Goal: Book appointment/travel/reservation

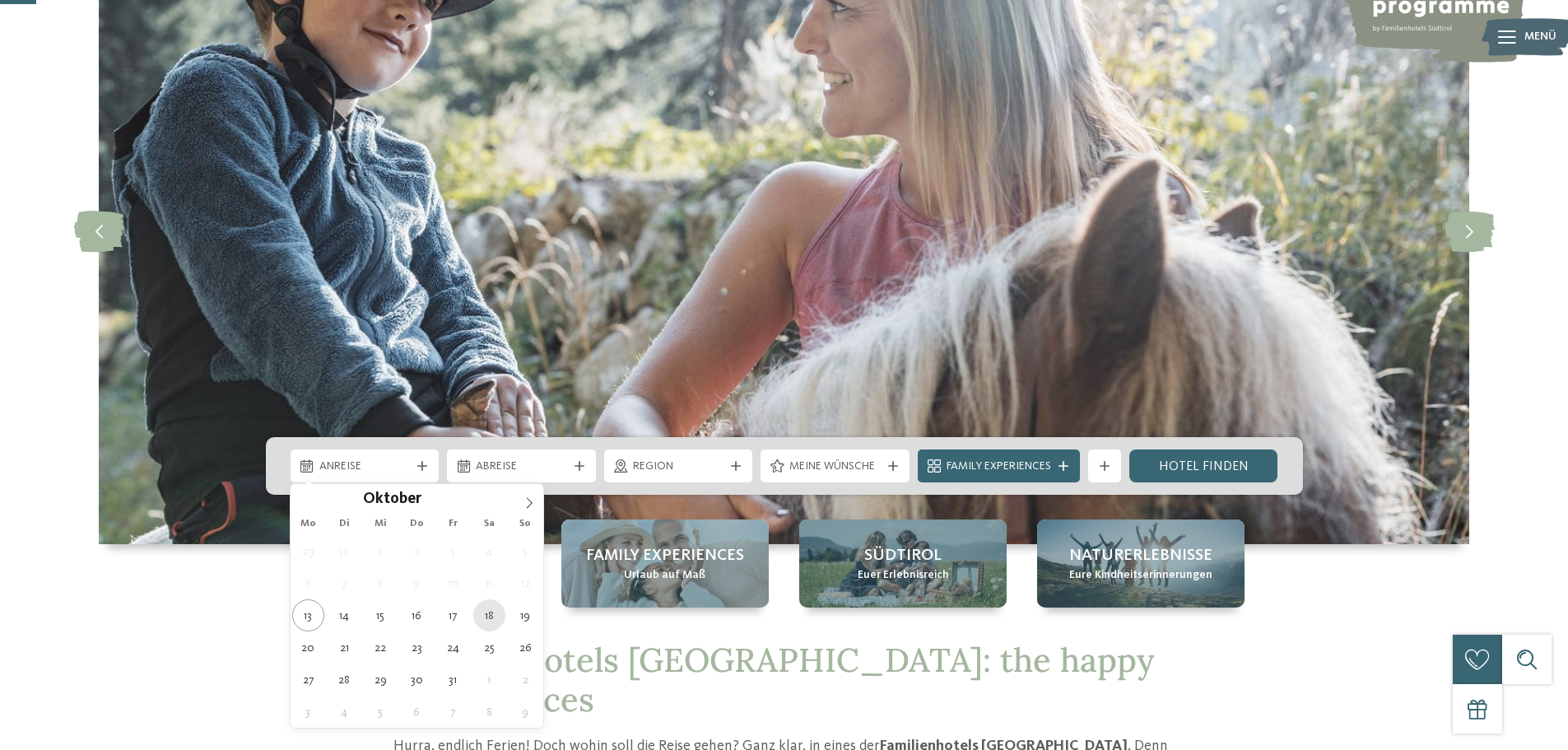
type div "18.10.2025"
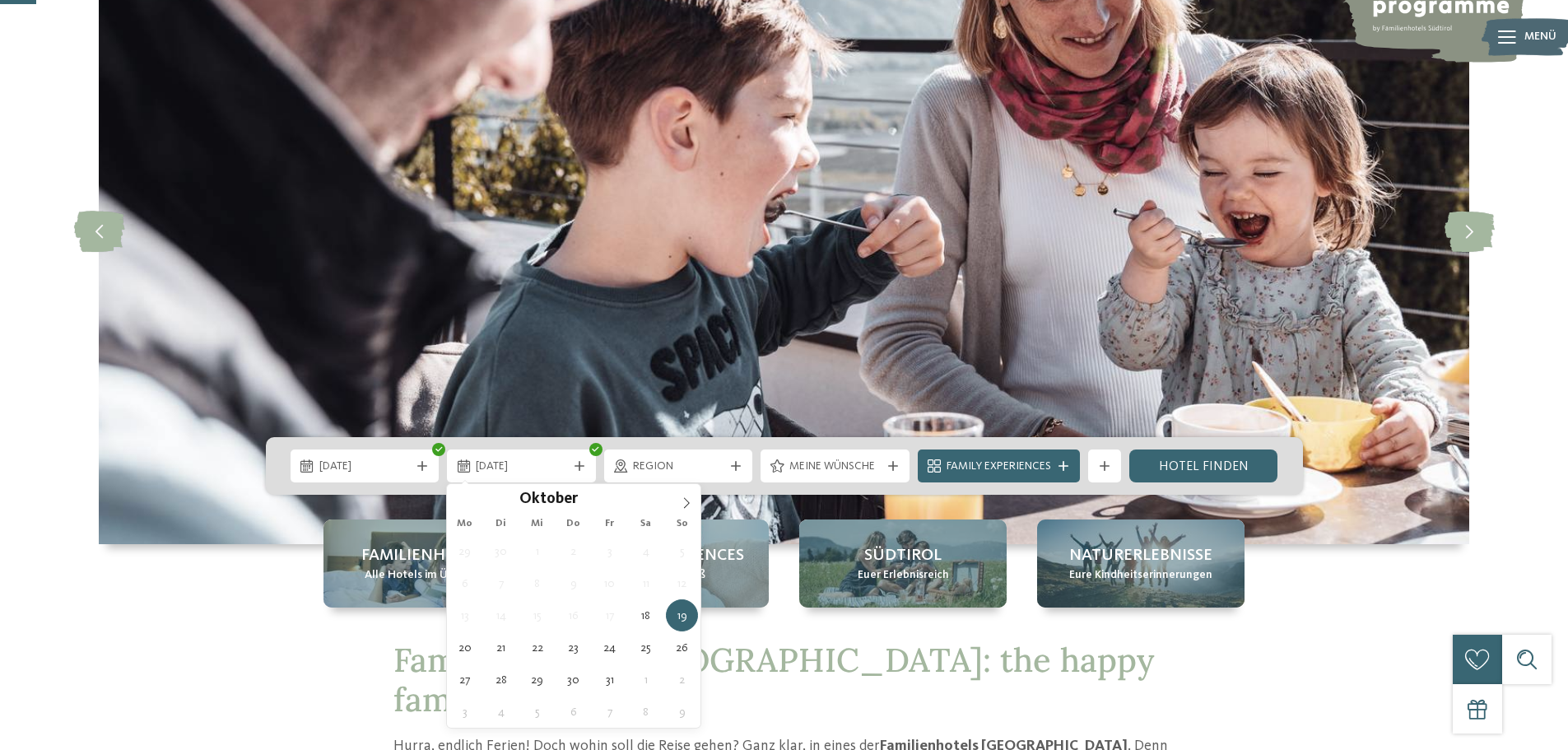
type div "19.10.2025"
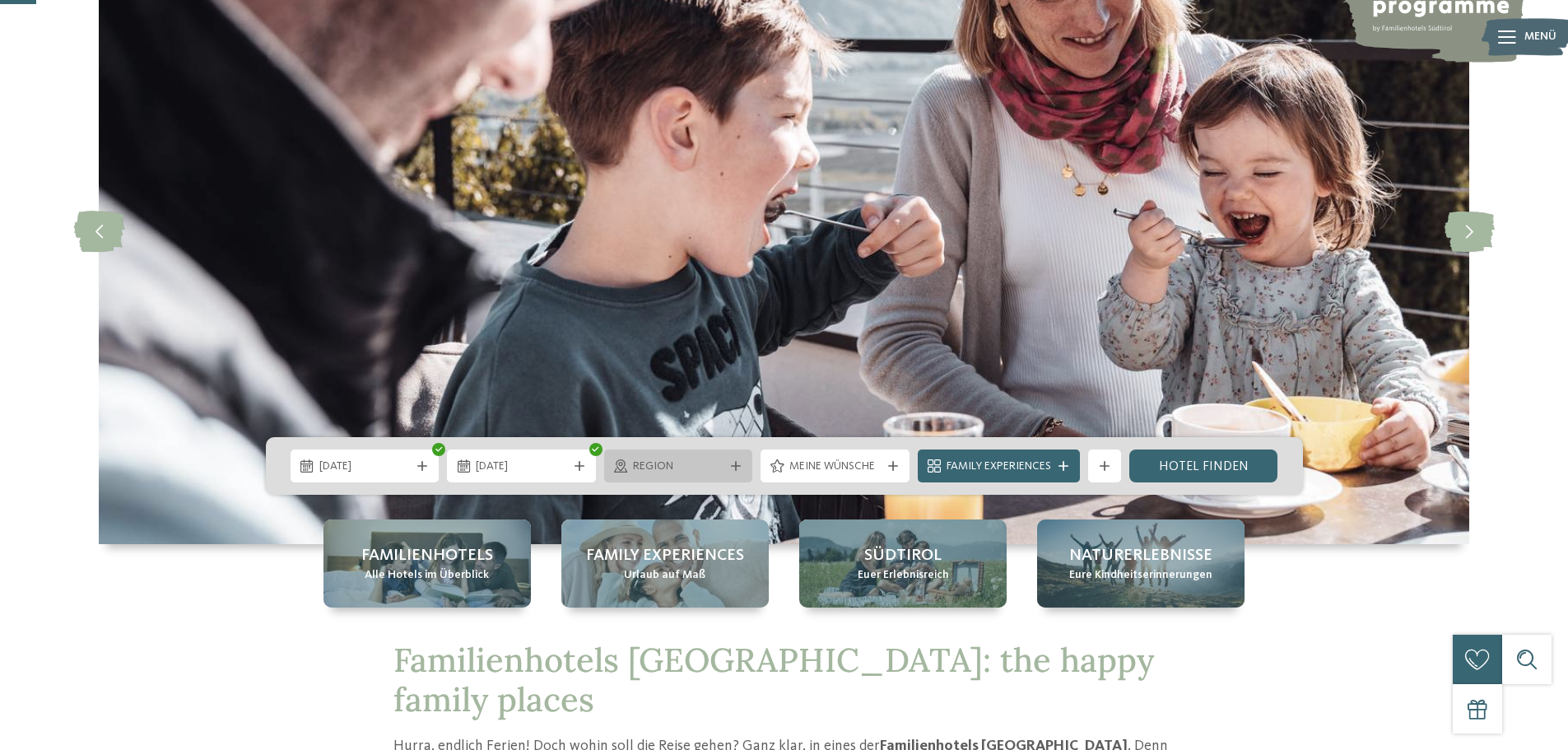
click at [715, 468] on span "Region" at bounding box center [679, 467] width 92 height 17
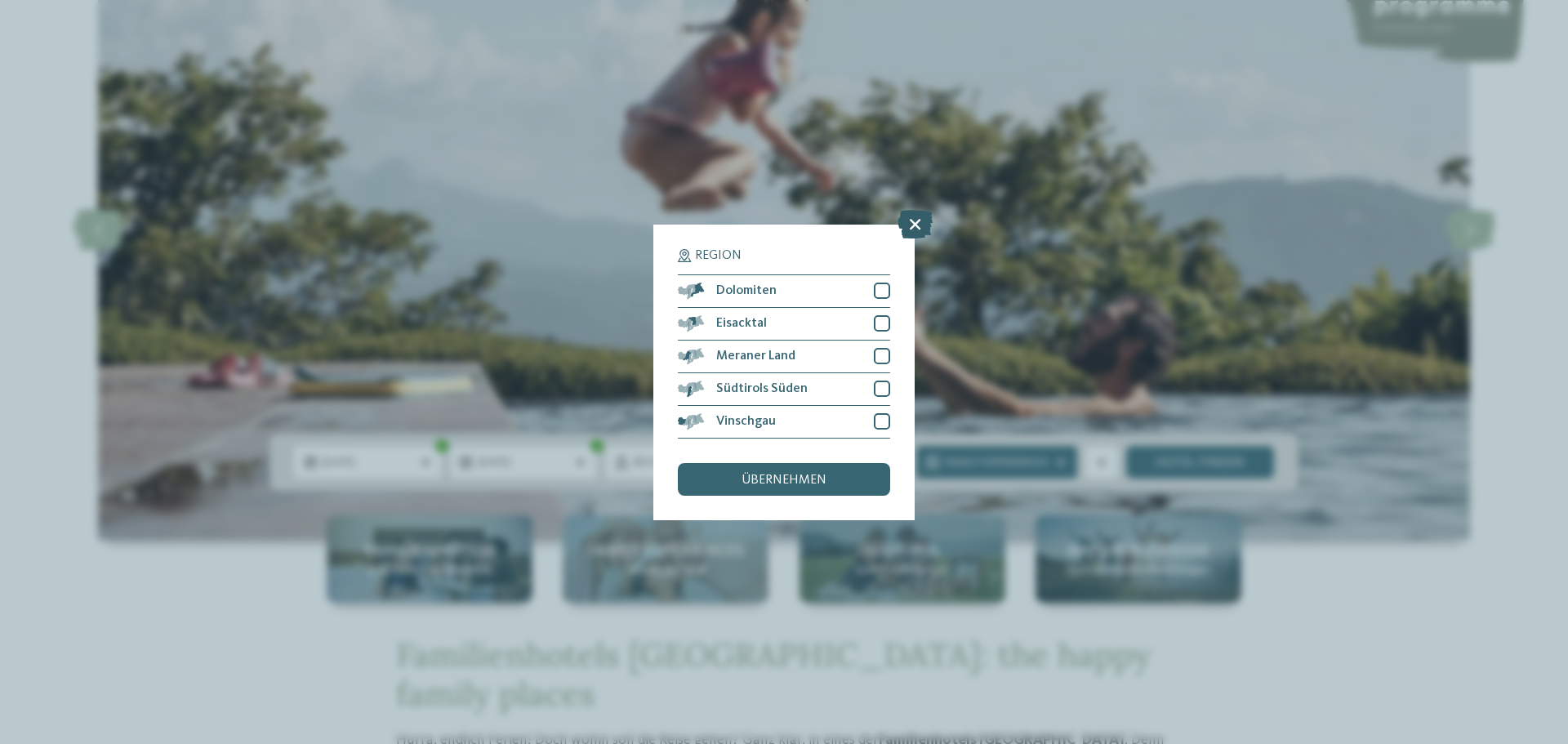
click at [919, 226] on icon at bounding box center [915, 223] width 35 height 29
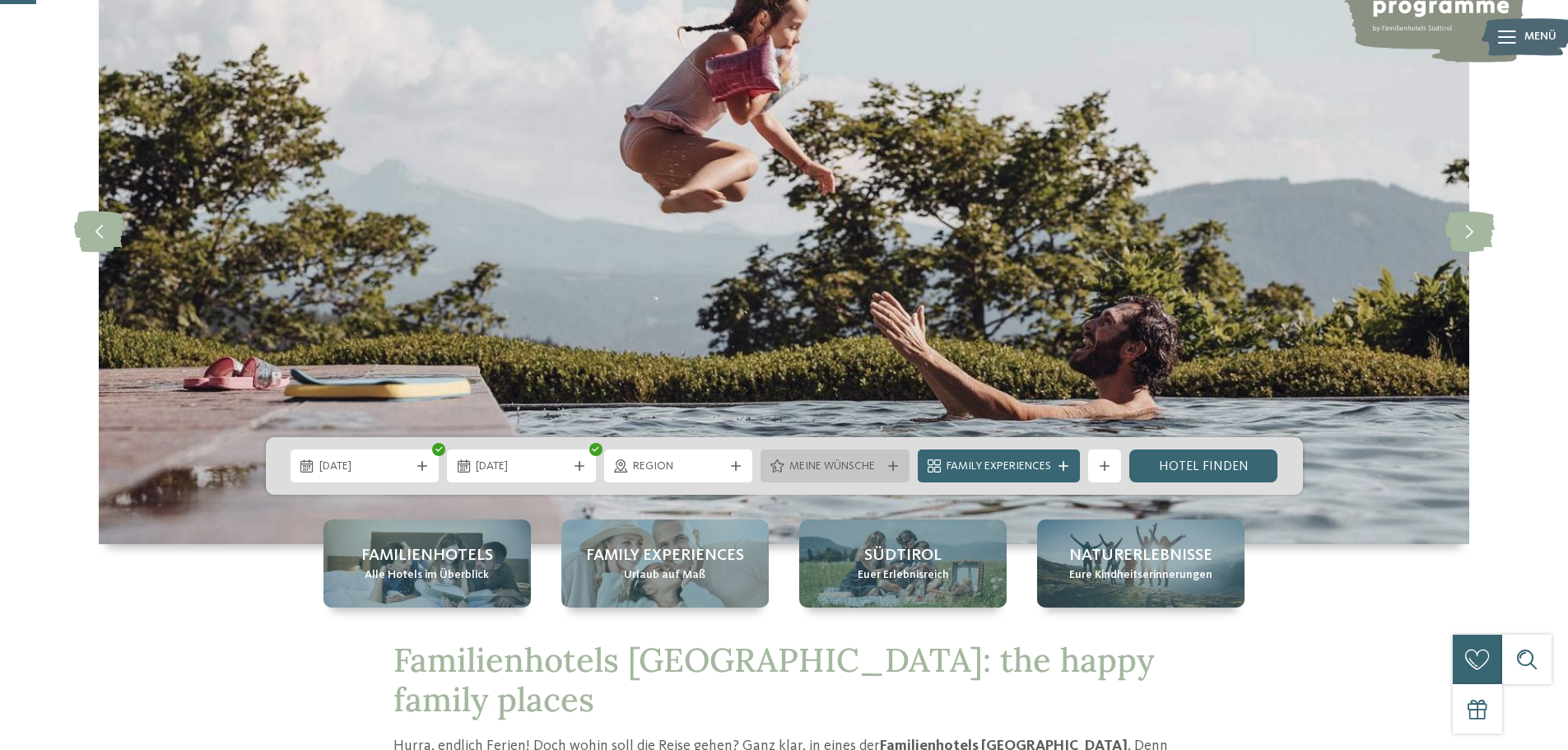
click at [827, 475] on span "Meine Wünsche" at bounding box center [835, 467] width 92 height 17
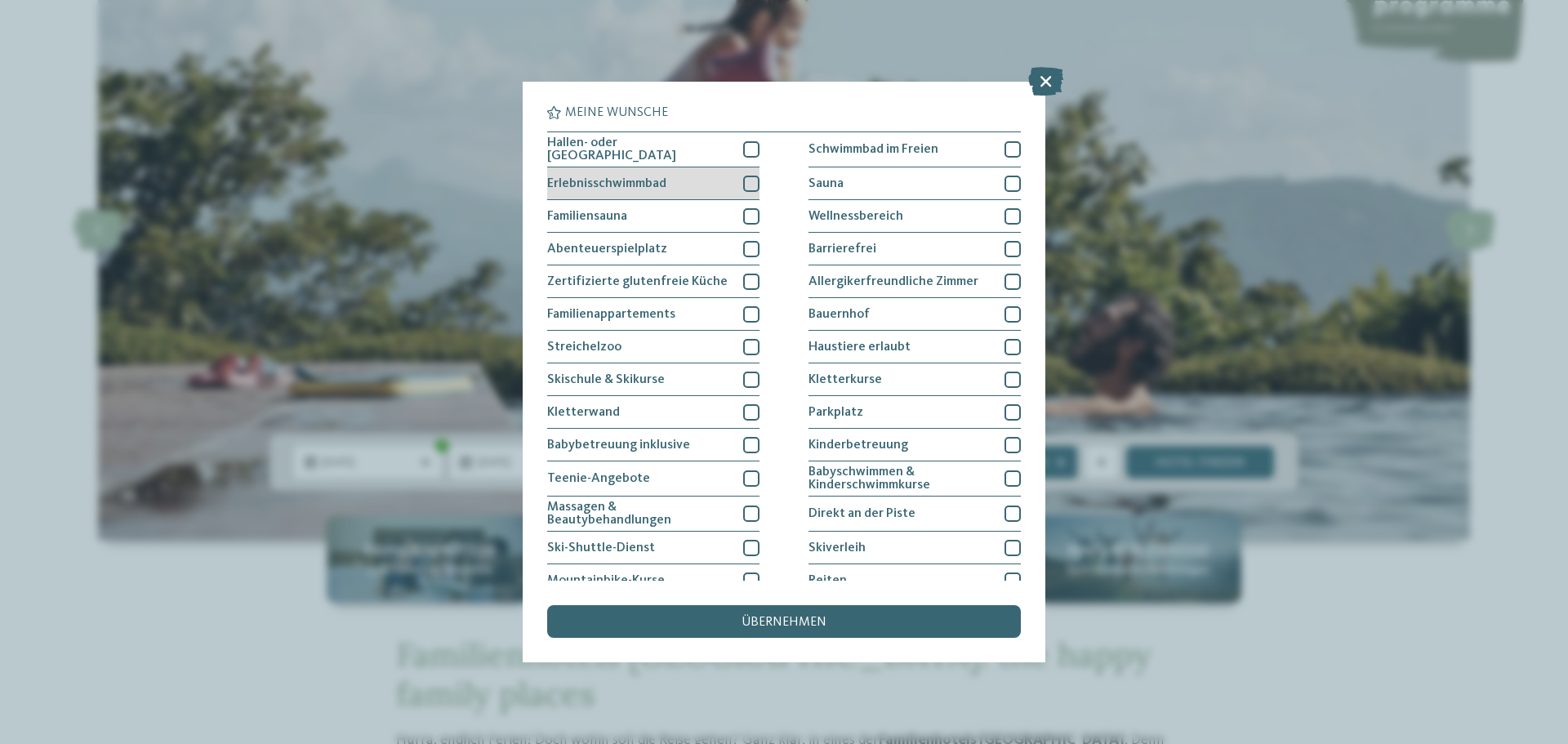
click at [709, 180] on div "Erlebnisschwimmbad" at bounding box center [653, 184] width 212 height 33
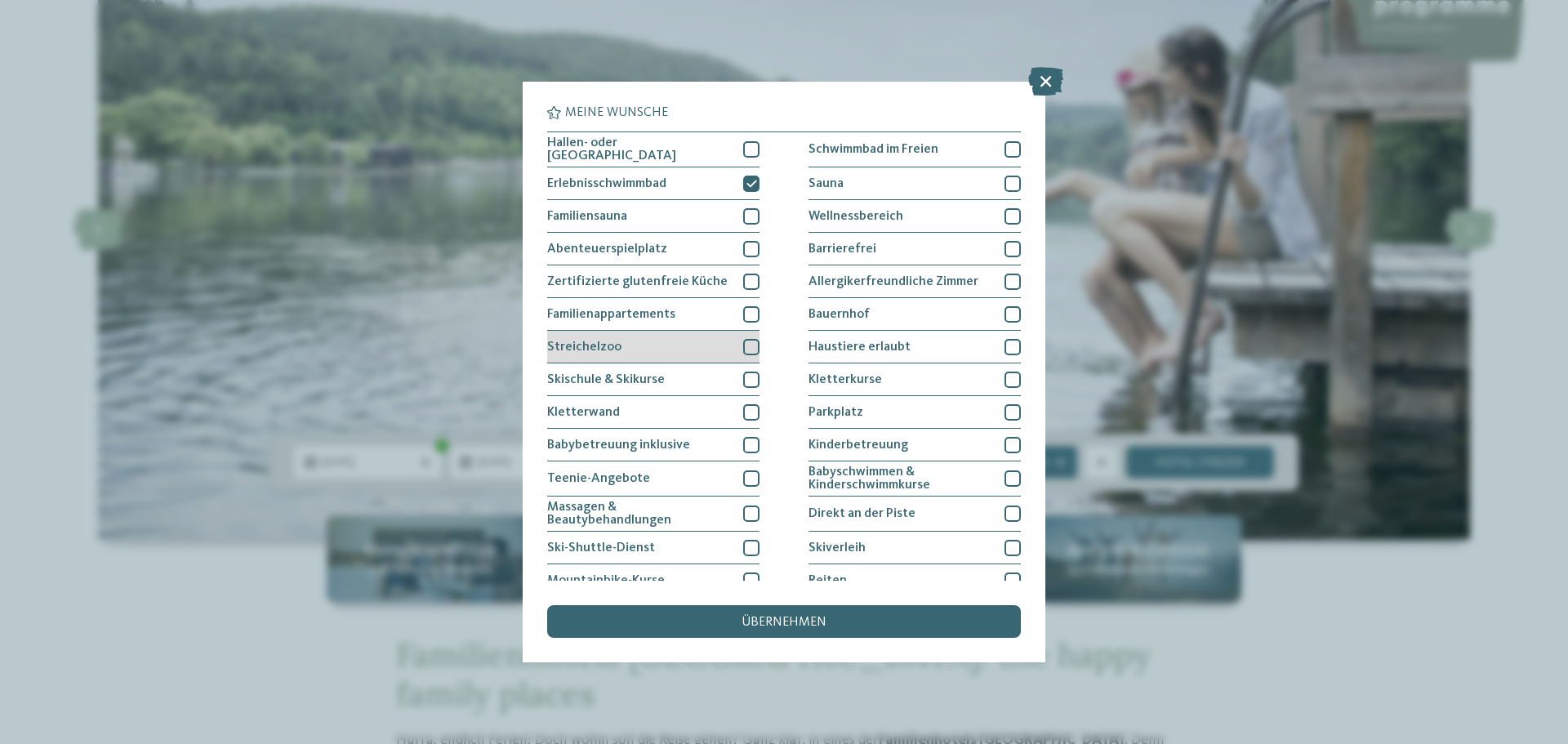
click at [635, 336] on div "Streichelzoo" at bounding box center [653, 347] width 212 height 33
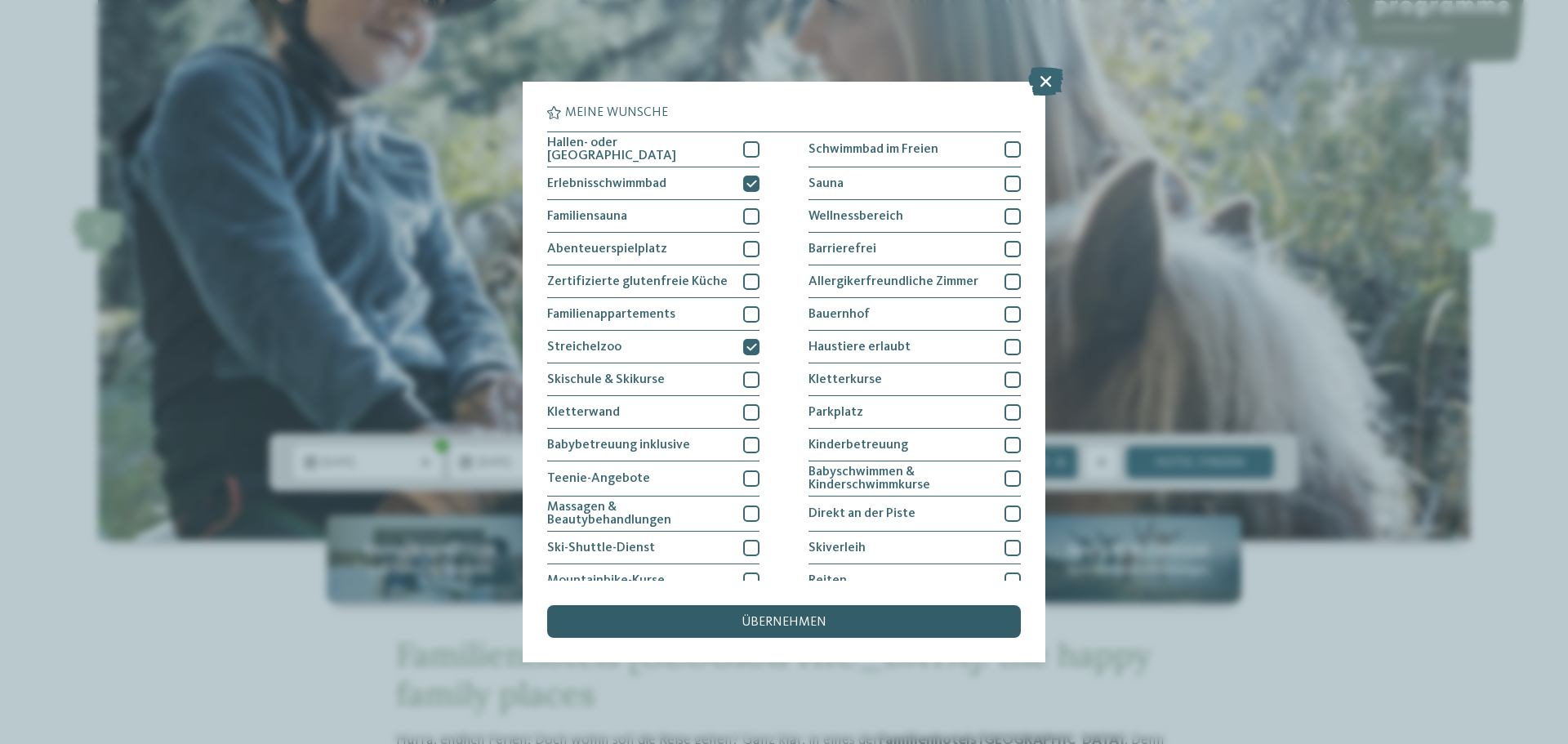
click at [793, 629] on div "übernehmen" at bounding box center [784, 622] width 474 height 33
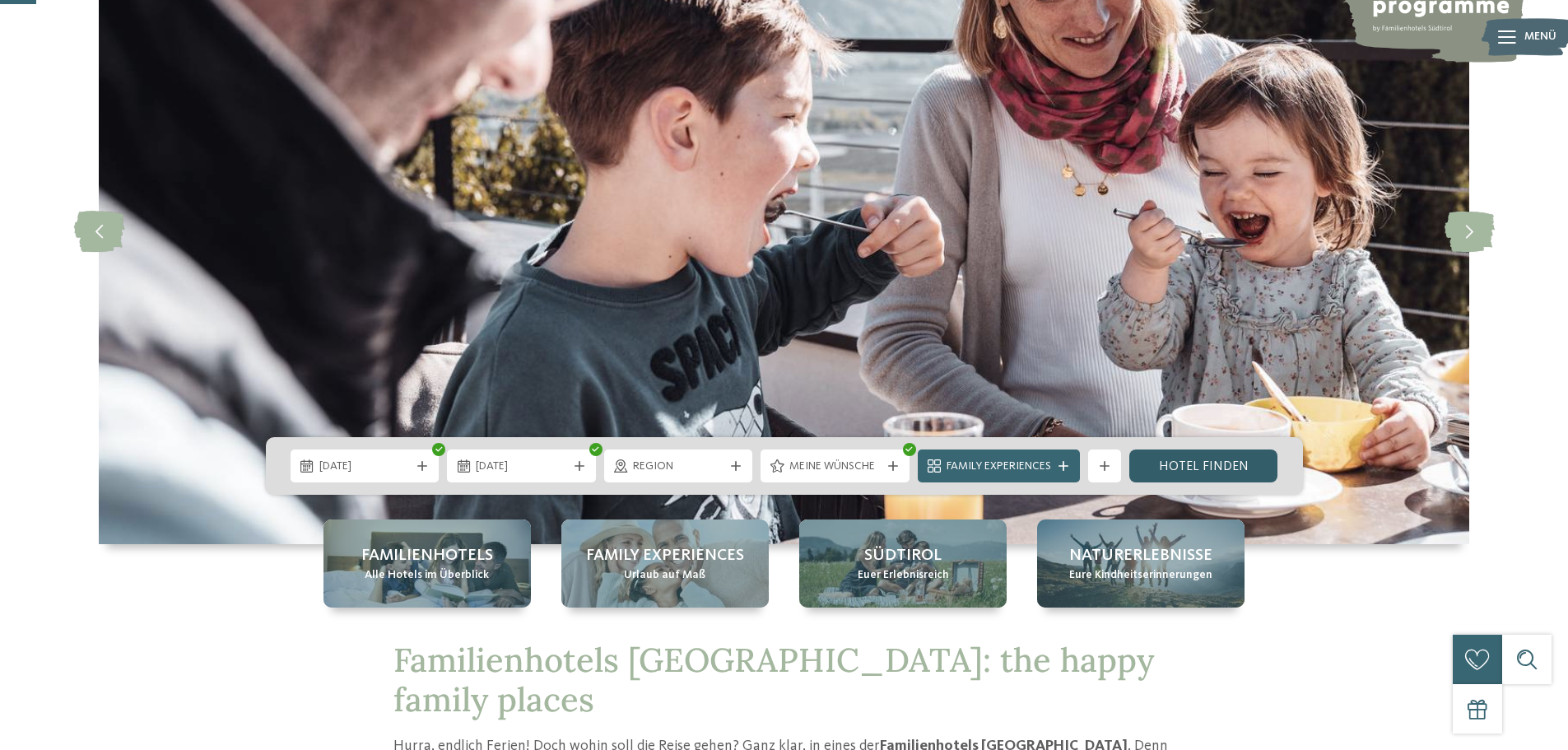
click at [1194, 472] on link "Hotel finden" at bounding box center [1203, 466] width 149 height 33
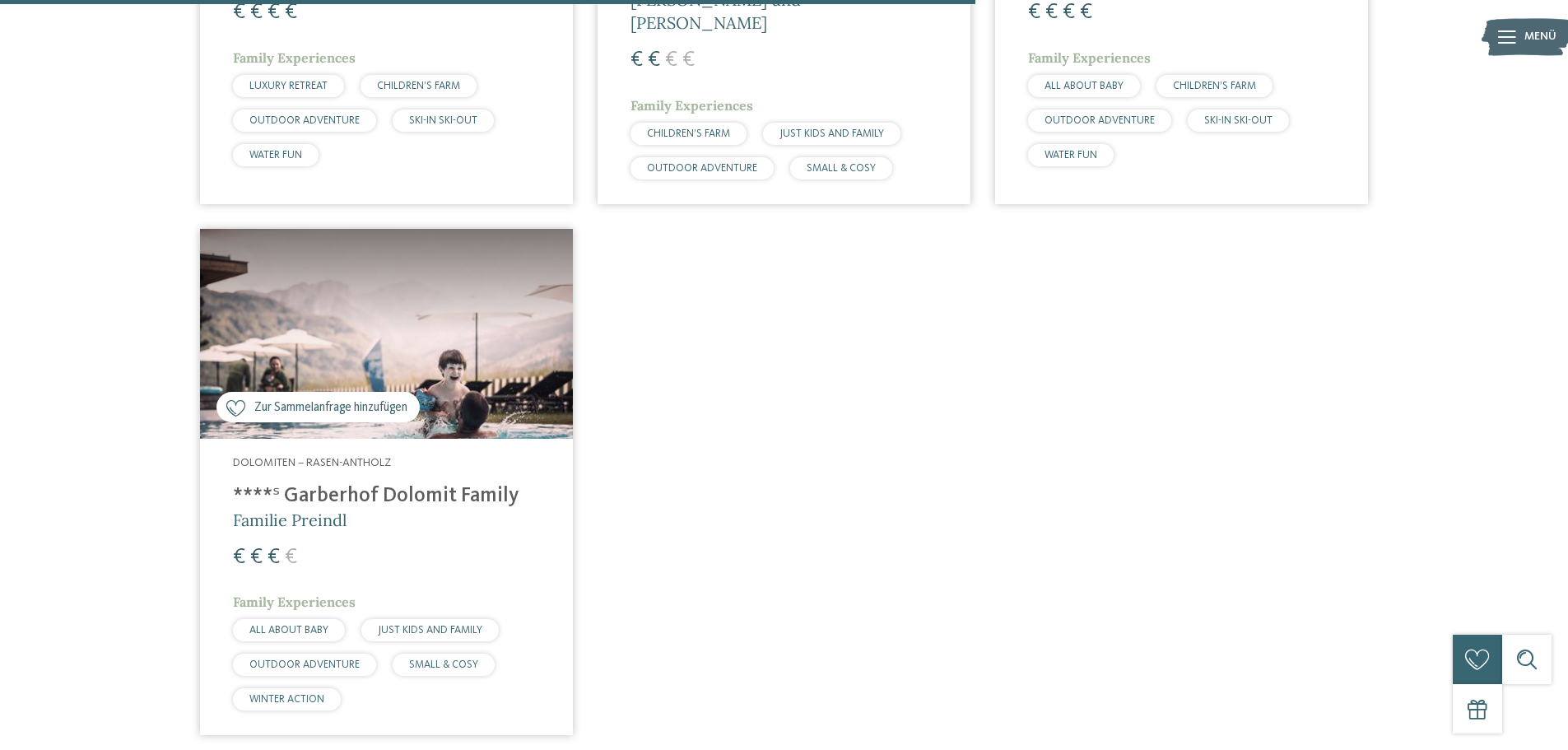
scroll to position [1529, 0]
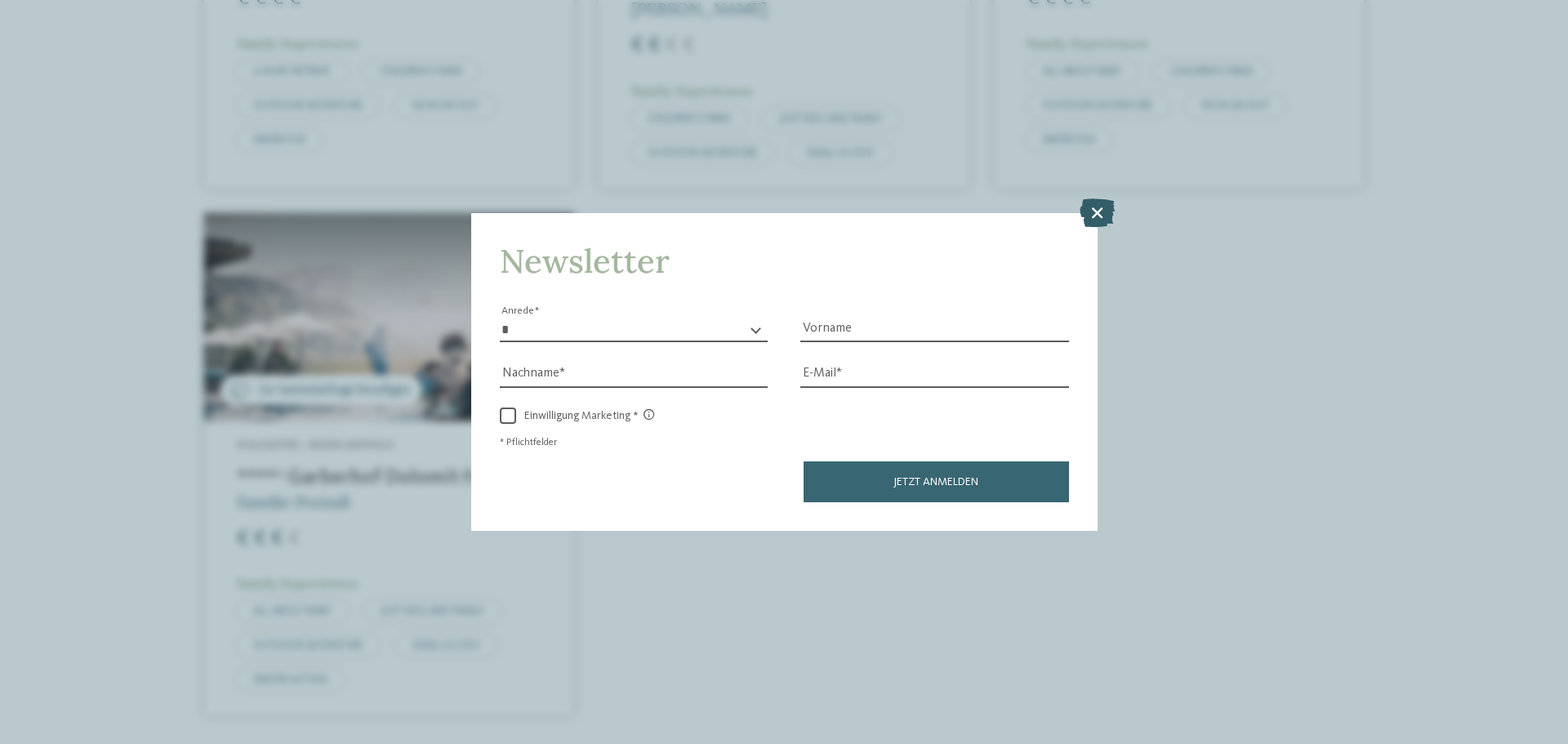
click at [1103, 227] on div at bounding box center [1097, 213] width 35 height 30
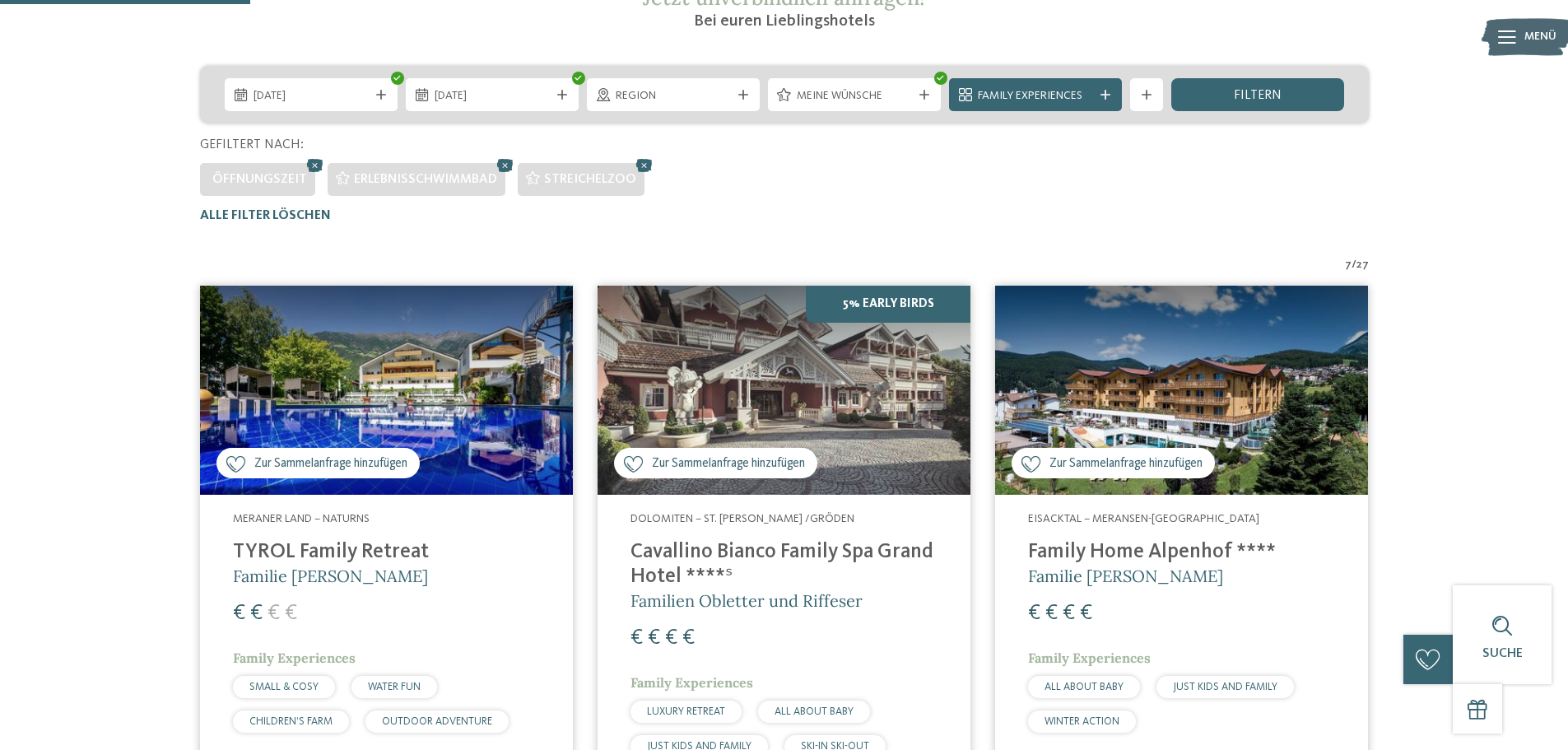
scroll to position [294, 0]
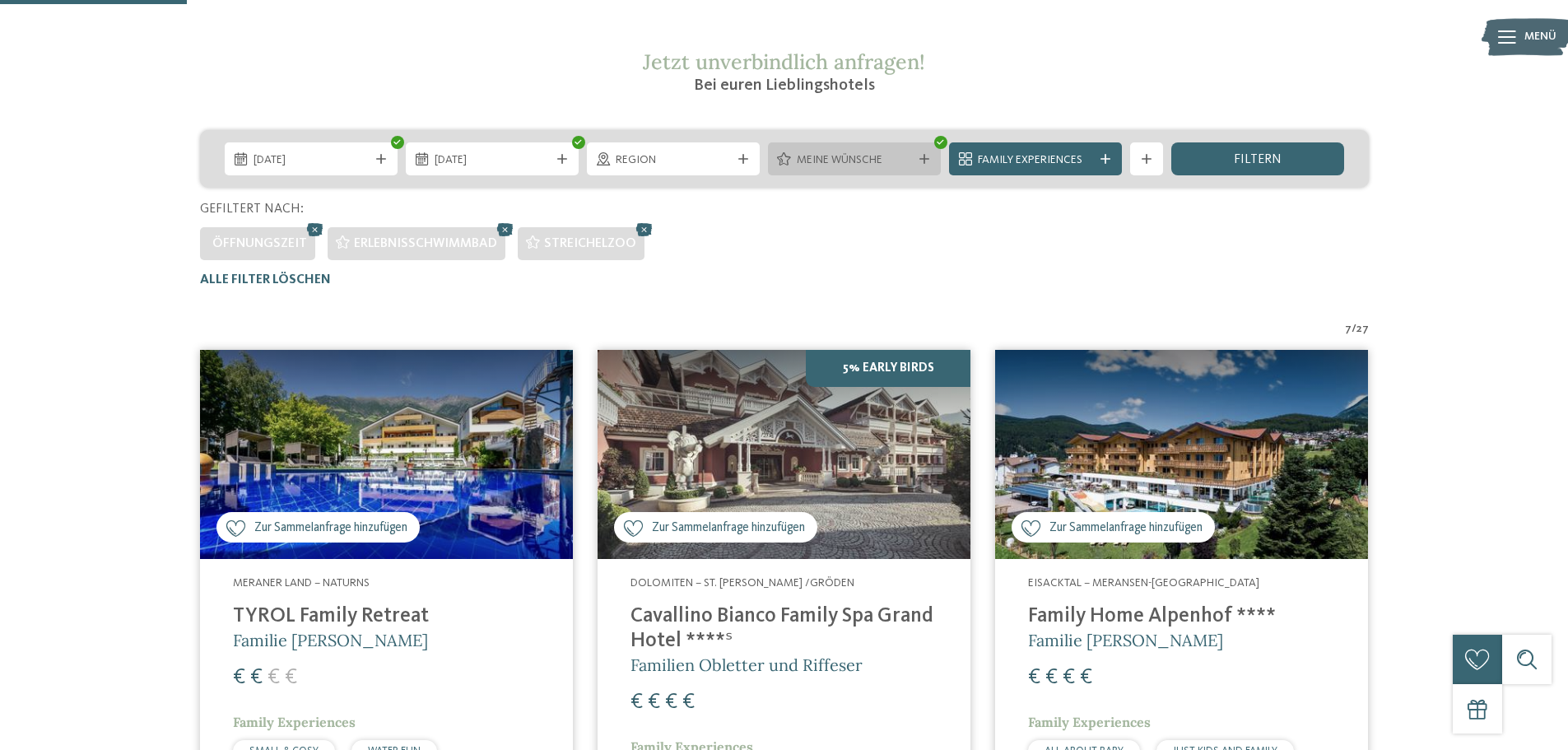
click at [841, 153] on span "Meine Wünsche" at bounding box center [854, 160] width 115 height 17
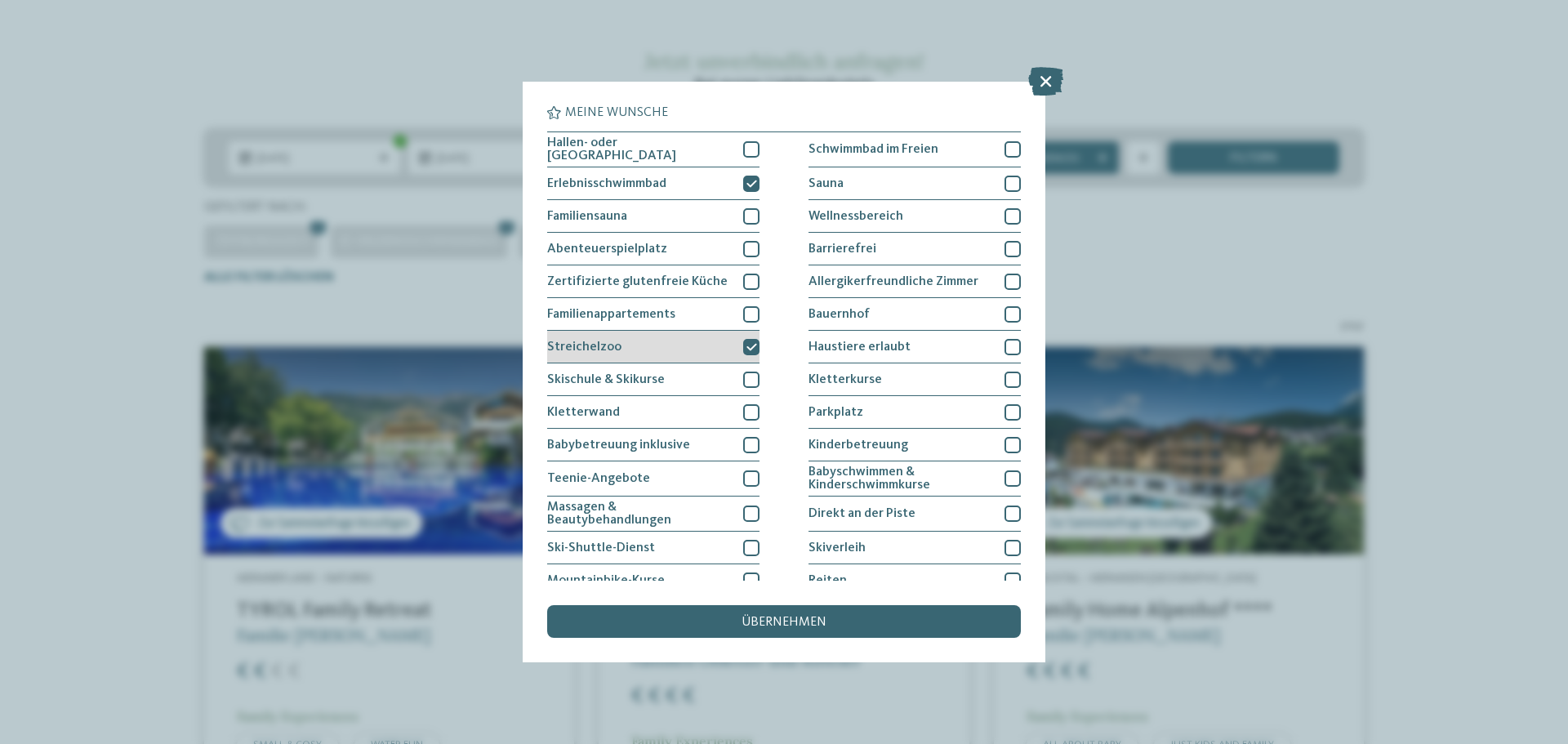
click at [722, 347] on div "Streichelzoo" at bounding box center [653, 347] width 212 height 33
click at [755, 617] on span "übernehmen" at bounding box center [784, 623] width 85 height 13
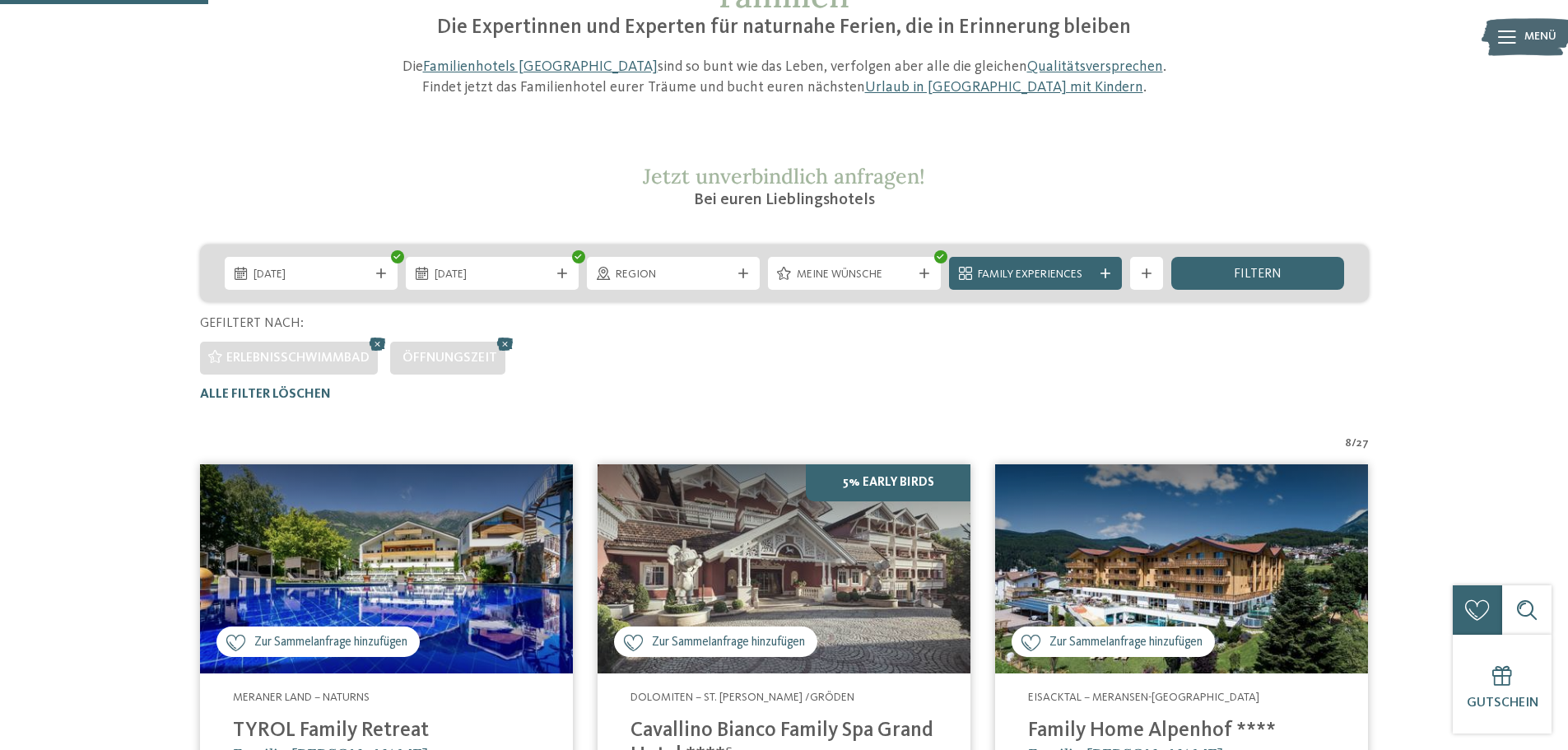
scroll to position [128, 0]
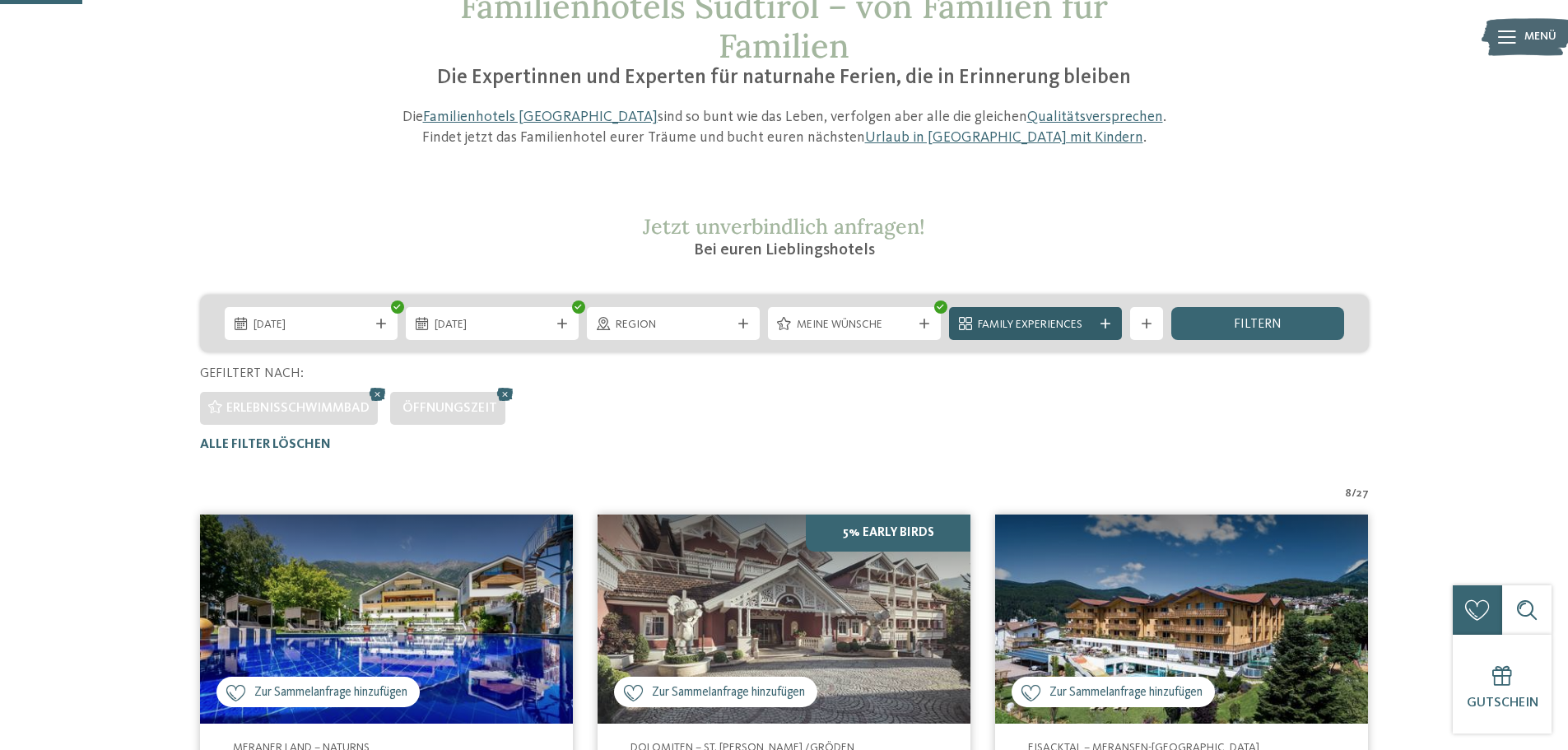
click at [1098, 325] on div at bounding box center [1106, 323] width 17 height 10
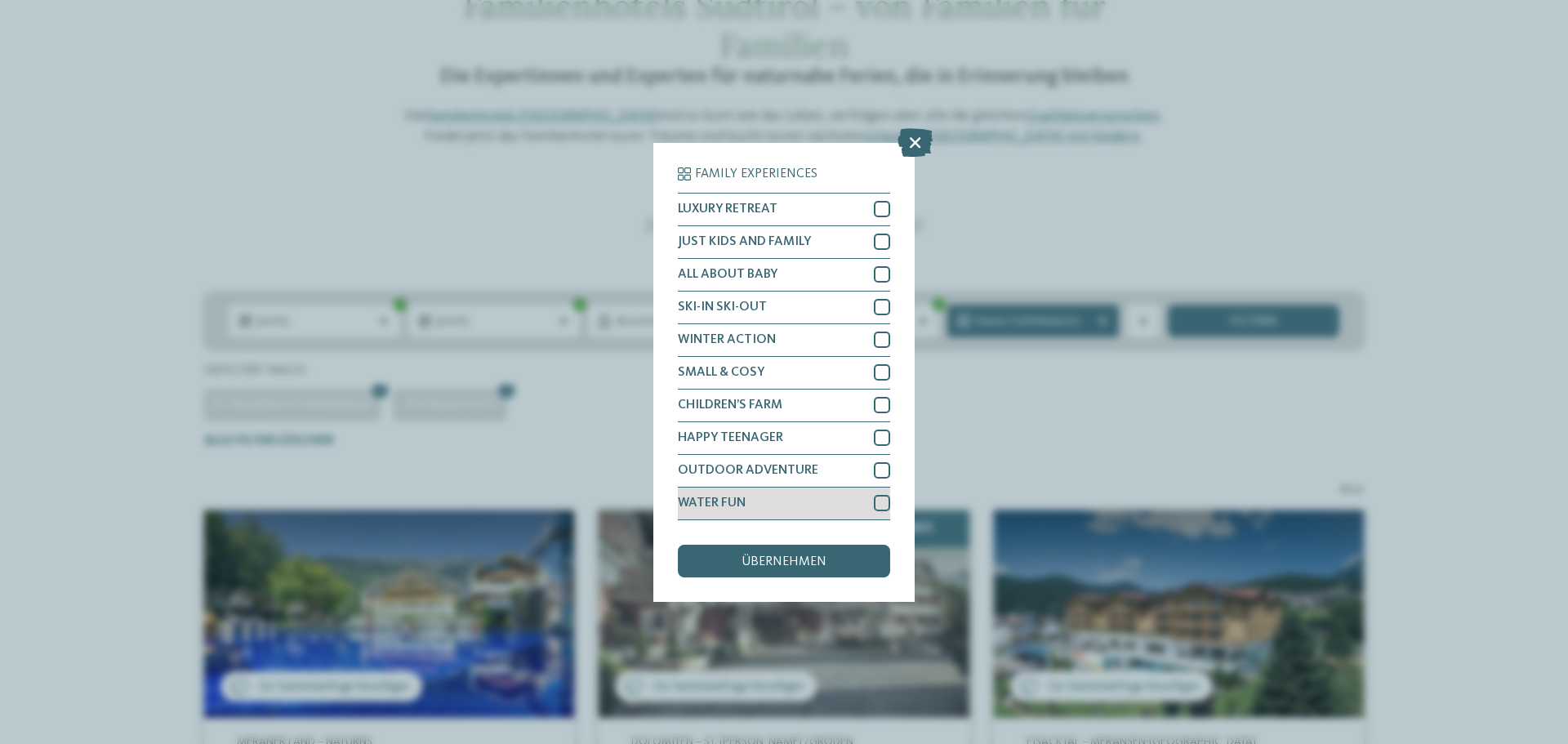
click at [769, 497] on div "WATER FUN" at bounding box center [784, 504] width 212 height 33
click at [773, 554] on div "übernehmen" at bounding box center [784, 561] width 212 height 33
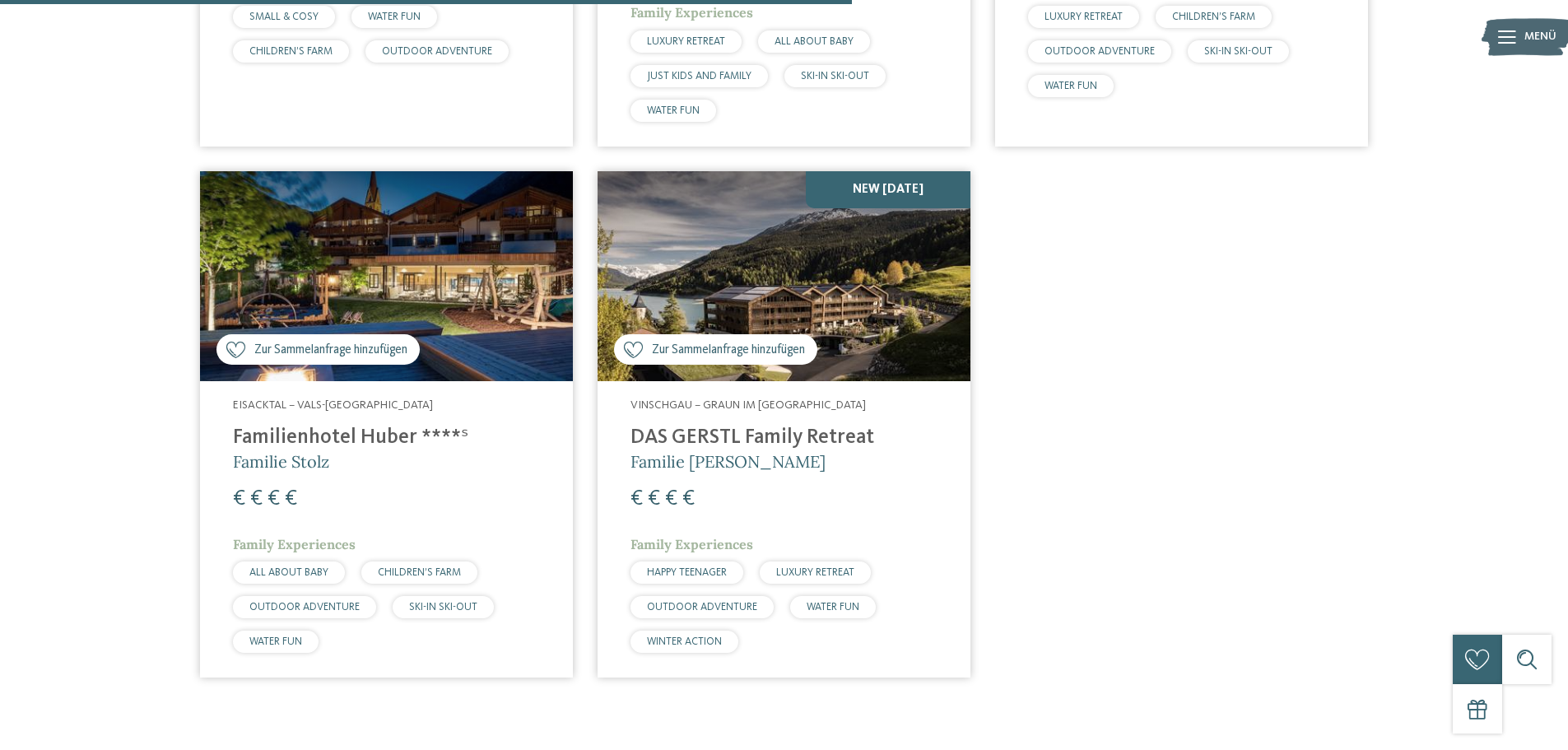
scroll to position [1117, 0]
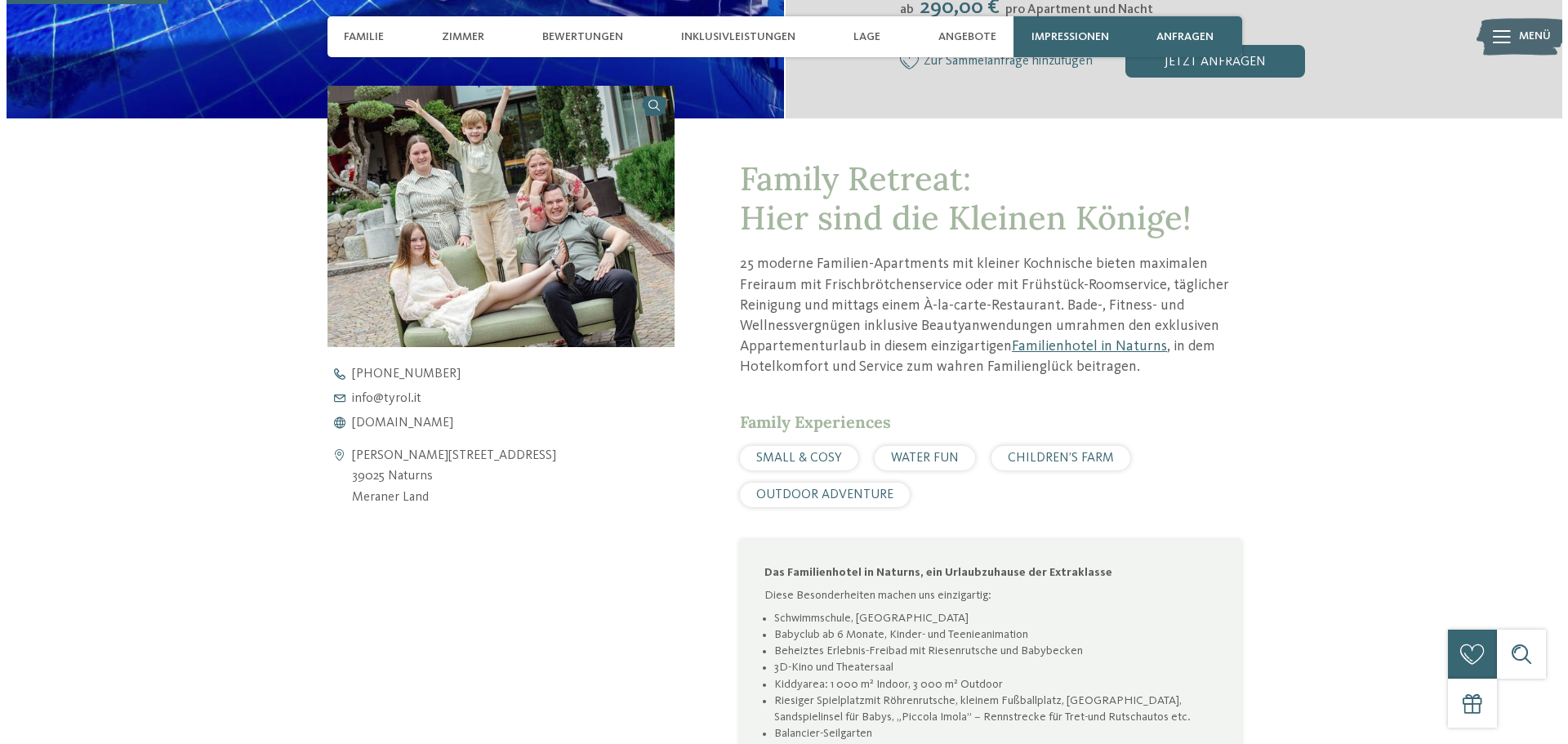
scroll to position [572, 0]
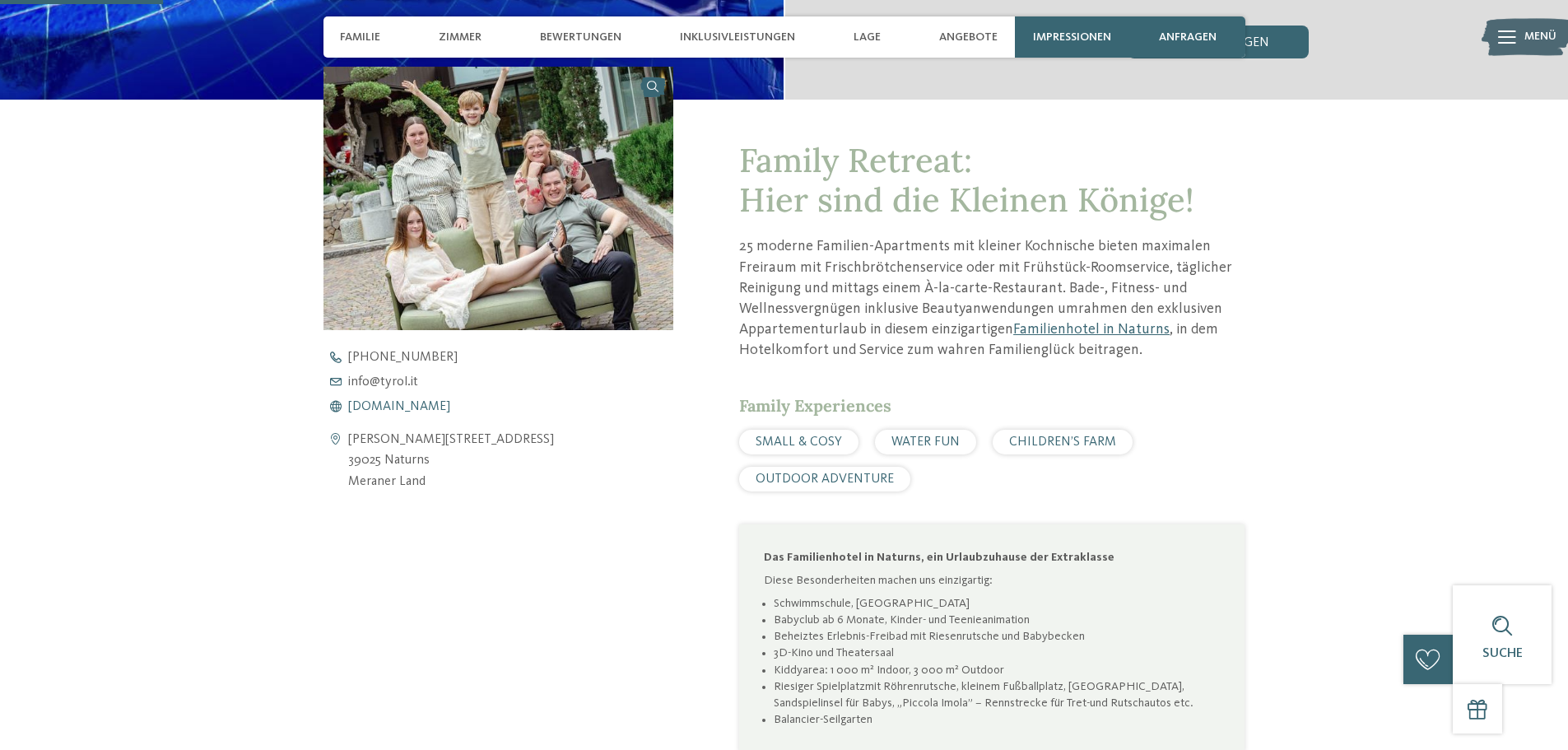
click at [374, 404] on span "[DOMAIN_NAME]" at bounding box center [399, 407] width 102 height 13
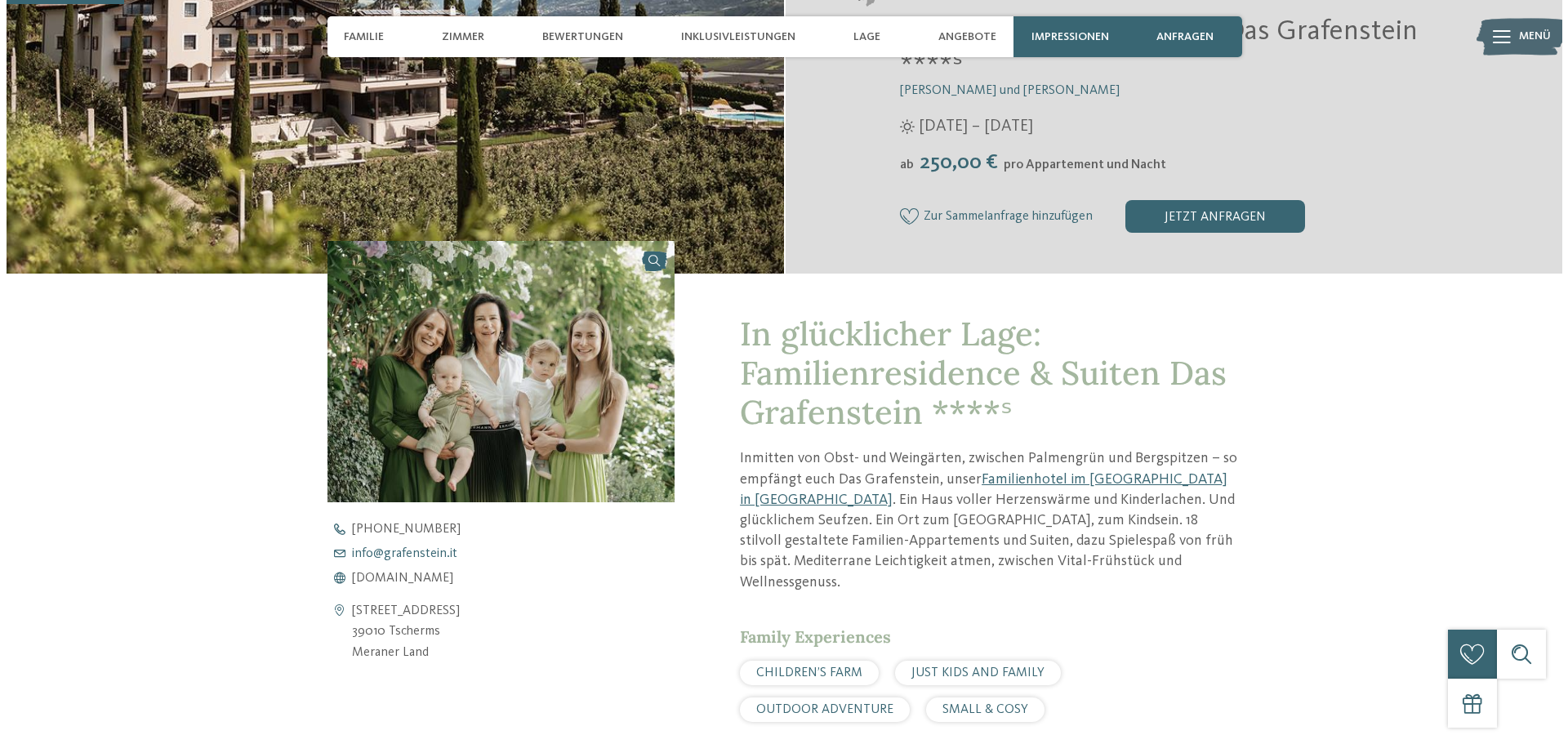
scroll to position [491, 0]
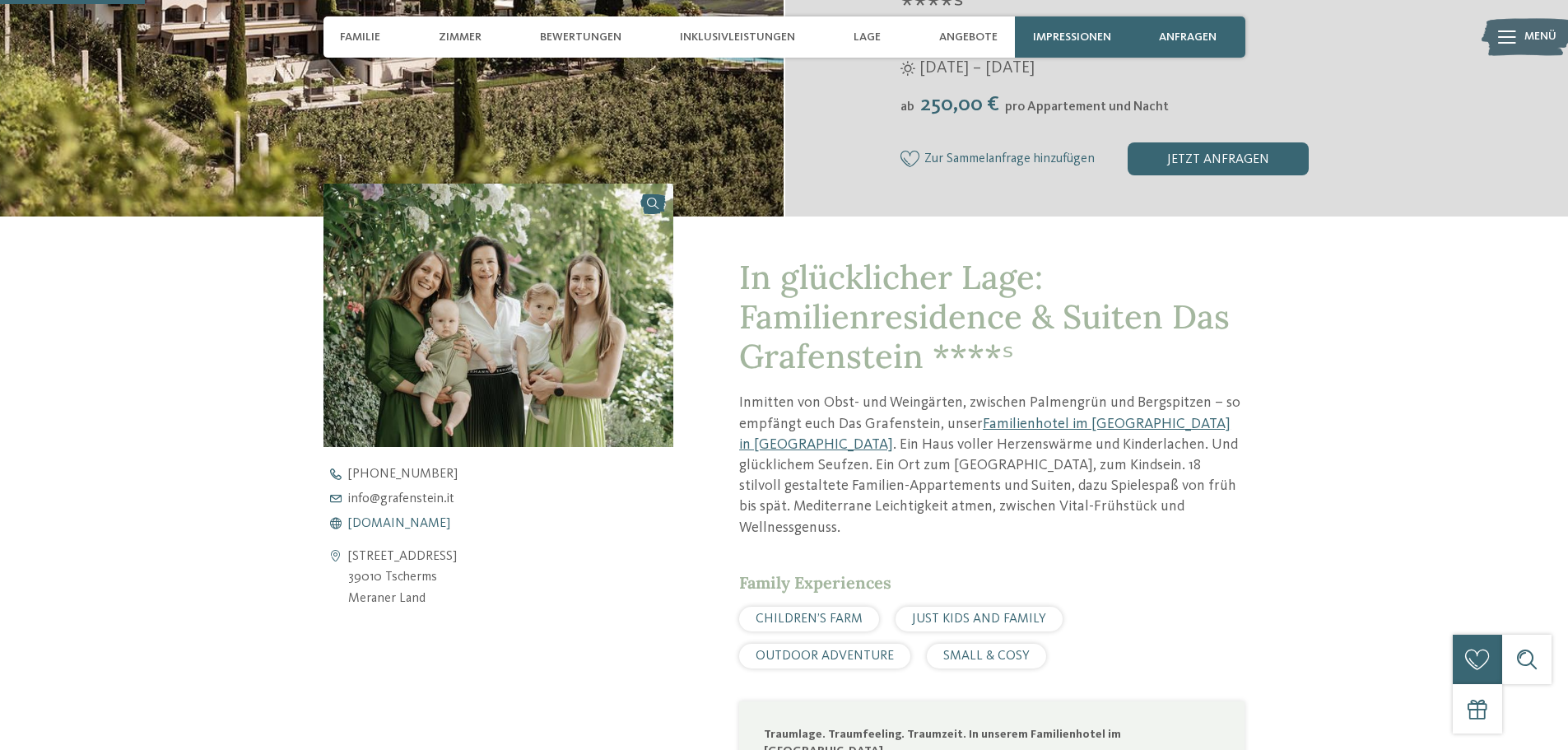
click at [393, 523] on span "www.grafenstein.it" at bounding box center [399, 523] width 102 height 13
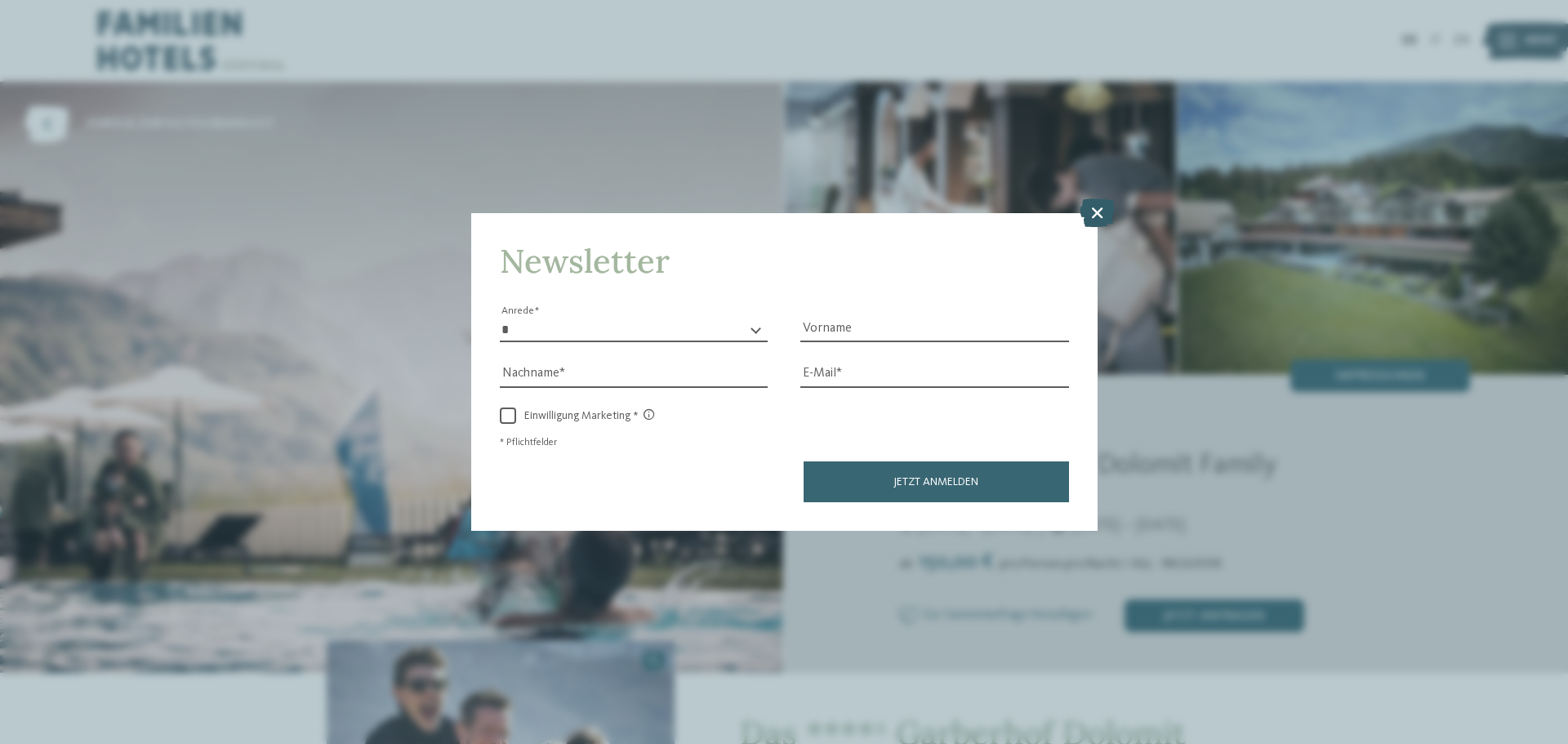
click at [1101, 212] on icon at bounding box center [1097, 212] width 35 height 29
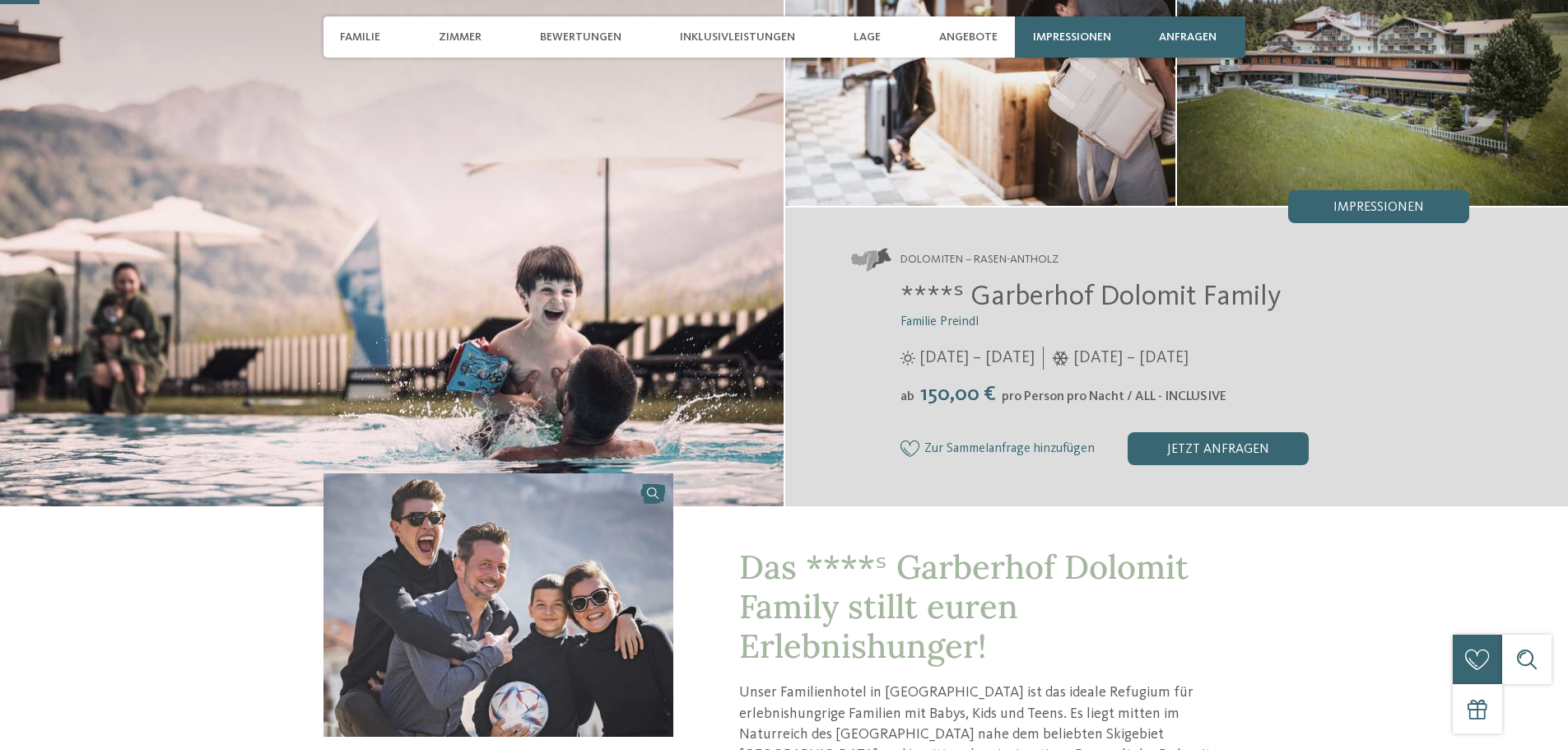
scroll to position [412, 0]
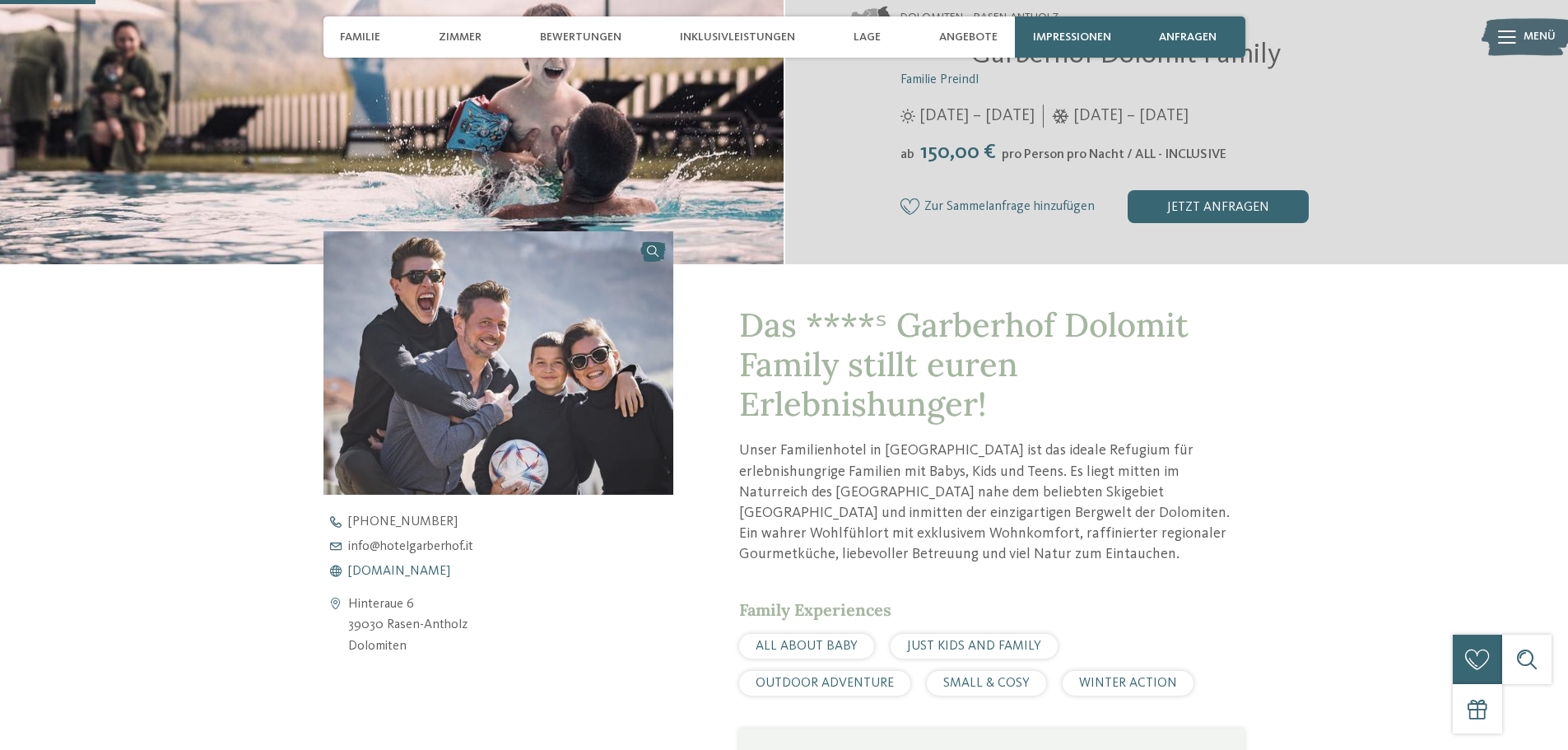
click at [405, 575] on span "www.hotelgarberhof.it" at bounding box center [399, 571] width 102 height 13
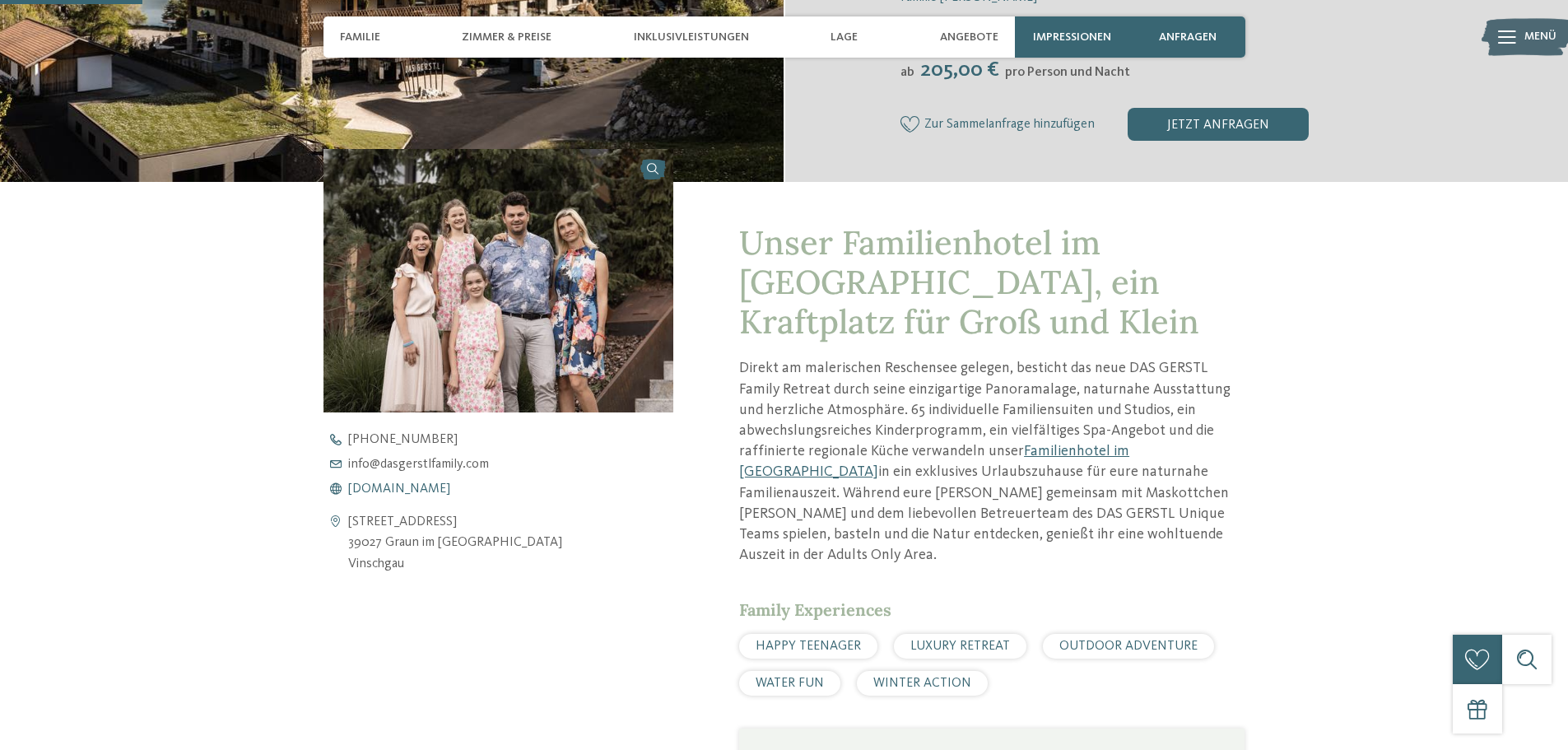
click at [412, 488] on span "[DOMAIN_NAME]" at bounding box center [399, 490] width 102 height 13
